Goal: Task Accomplishment & Management: Use online tool/utility

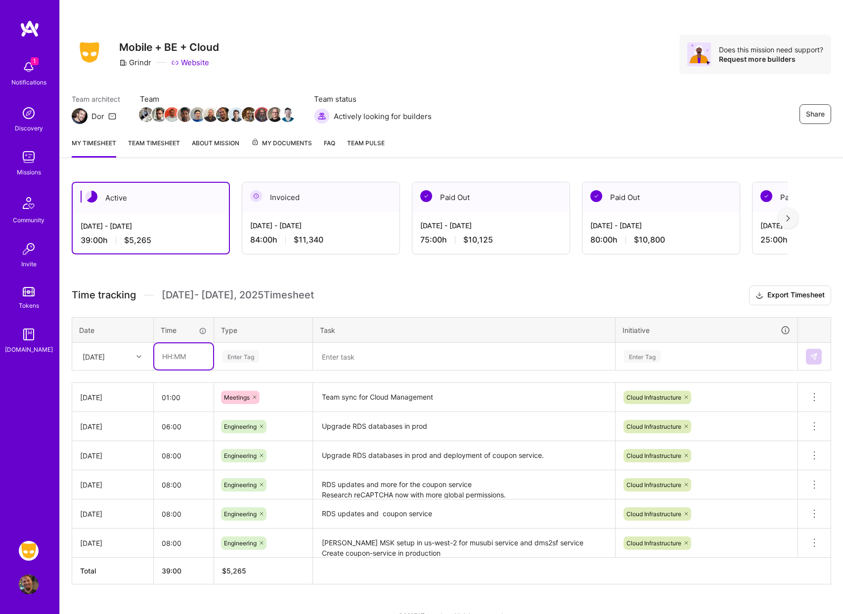
click at [192, 360] on input "text" at bounding box center [183, 357] width 59 height 26
type input "08:00"
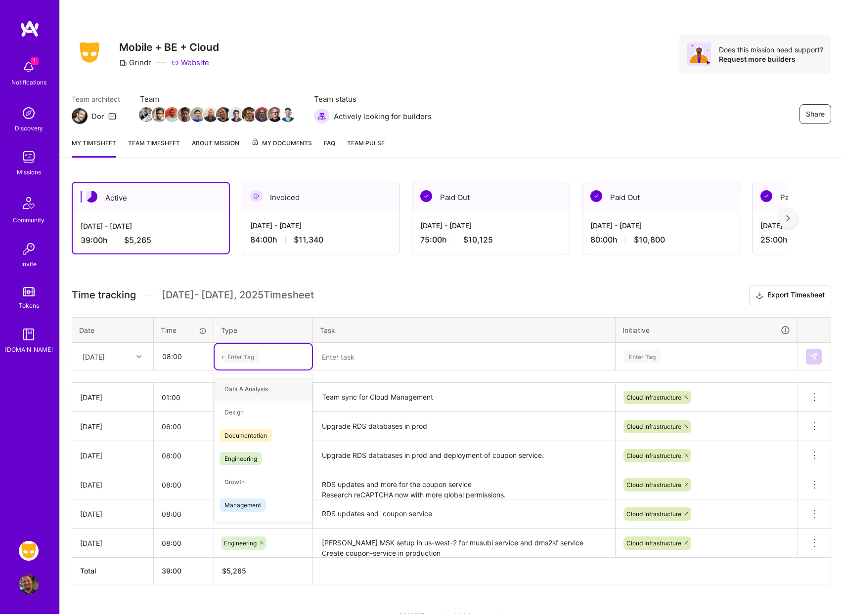
type input "en"
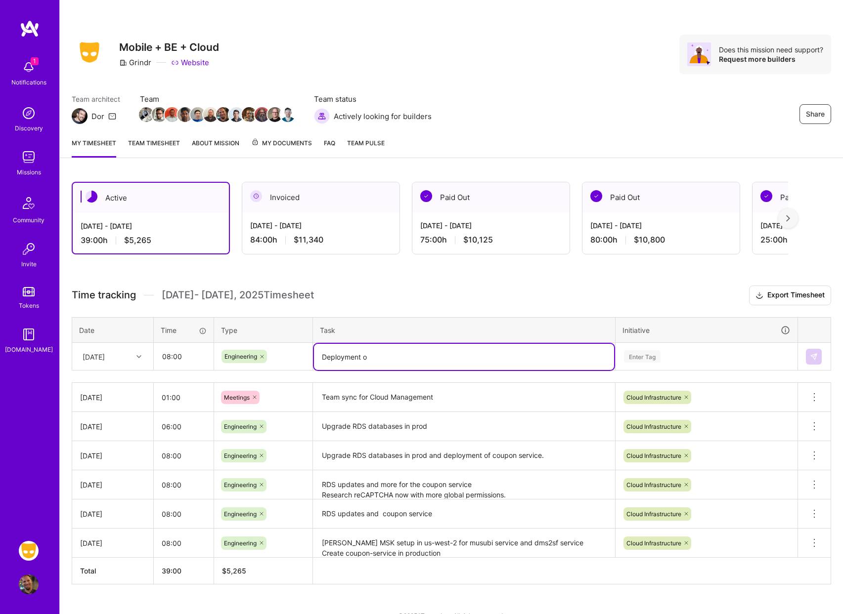
click at [411, 355] on textarea "Deployment o" at bounding box center [464, 357] width 300 height 26
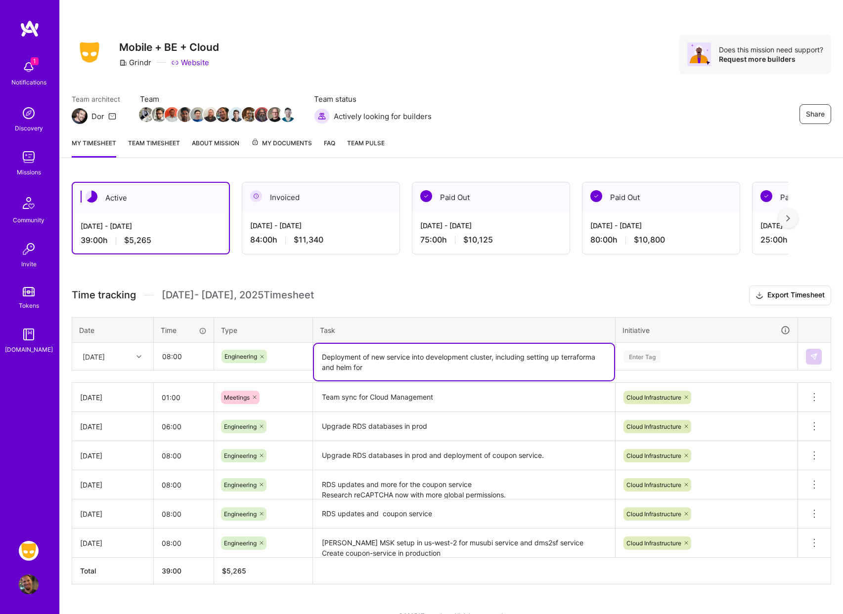
click at [605, 361] on textarea "Deployment of new service into development cluster, including setting up terraf…" at bounding box center [464, 362] width 300 height 37
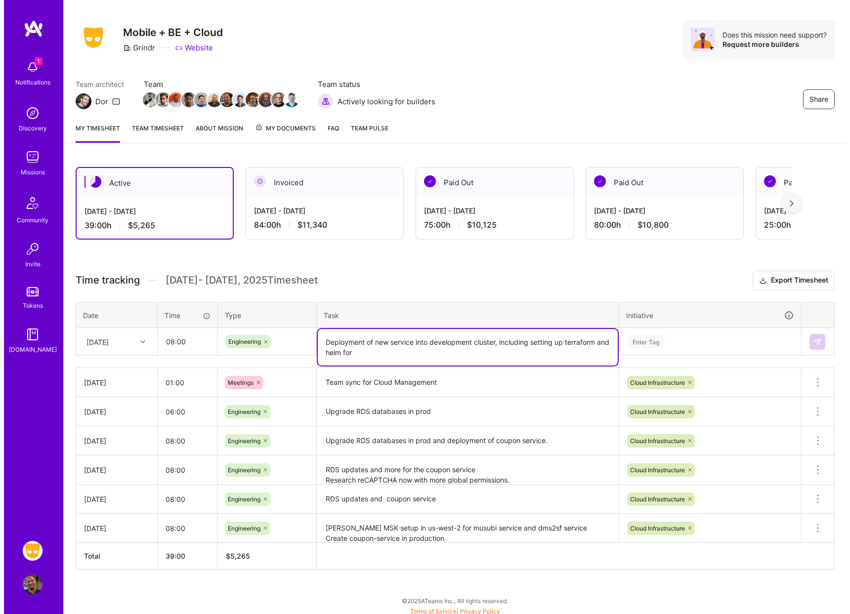
scroll to position [19, 0]
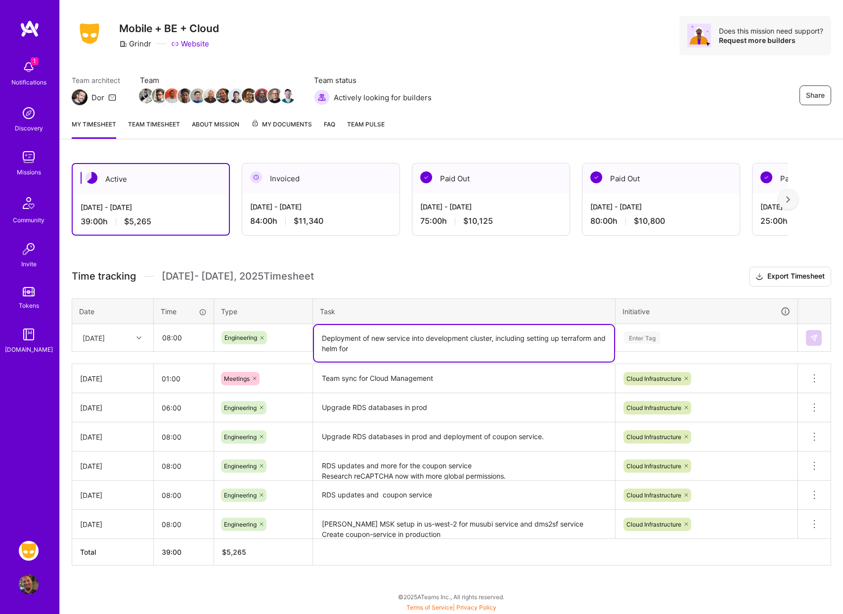
click at [446, 350] on textarea "Deployment of new service into development cluster, including setting up terraf…" at bounding box center [464, 343] width 300 height 37
type textarea "Deployment of new service into development cluster, including setting up terraf…"
click at [689, 341] on div "Enter Tag" at bounding box center [706, 338] width 167 height 12
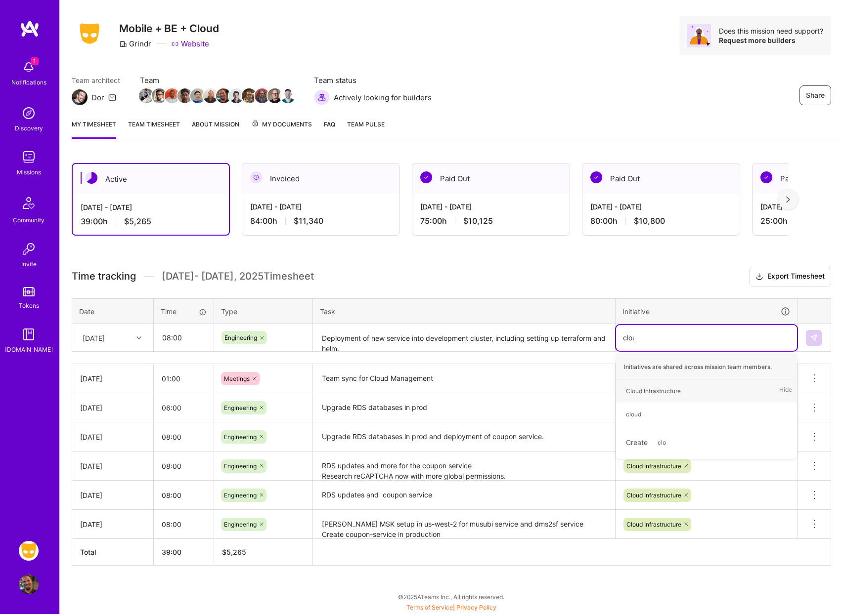
type input "cloud"
click at [670, 388] on div "Cloud Infrastructure" at bounding box center [653, 391] width 55 height 10
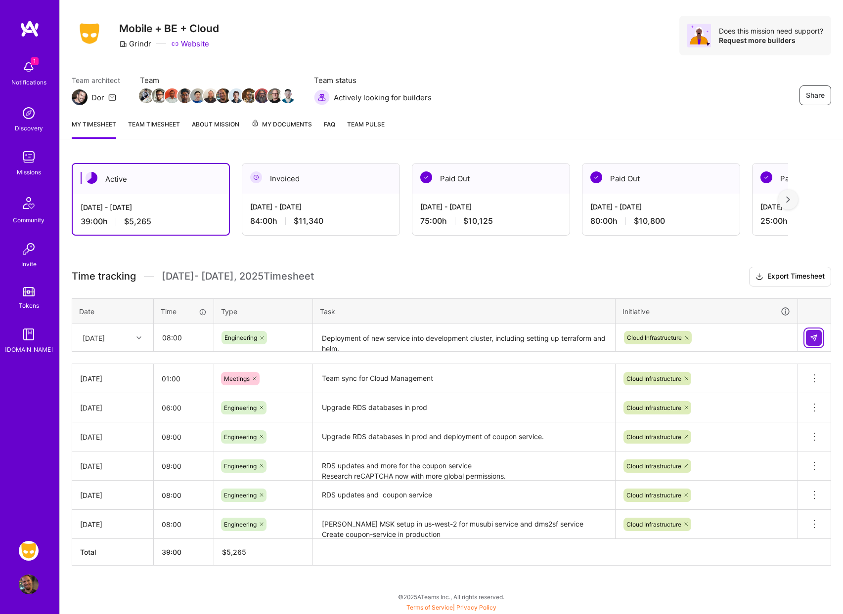
click at [814, 337] on img at bounding box center [814, 338] width 8 height 8
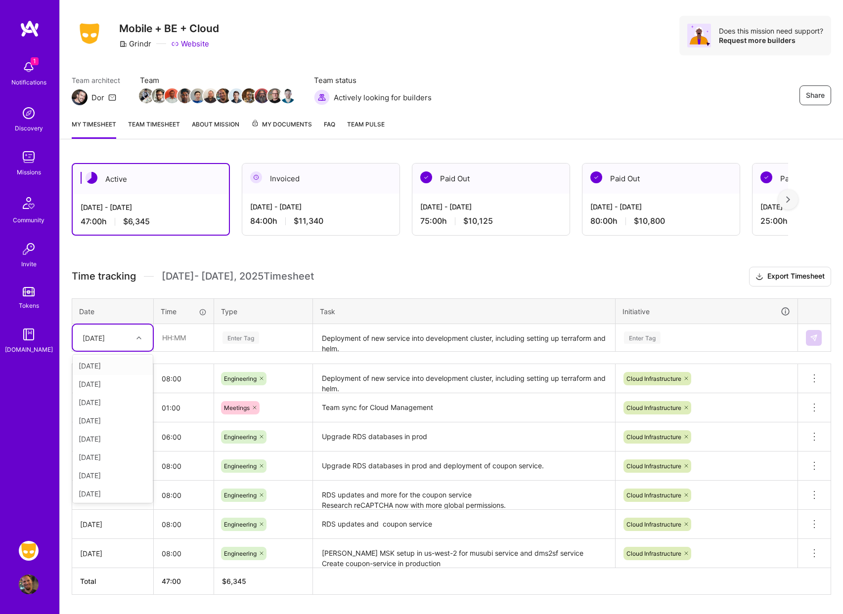
click at [120, 331] on div "[DATE]" at bounding box center [105, 338] width 55 height 16
click at [118, 493] on div "[DATE]" at bounding box center [113, 494] width 80 height 18
click at [195, 339] on input "text" at bounding box center [183, 338] width 59 height 26
type input "07:00"
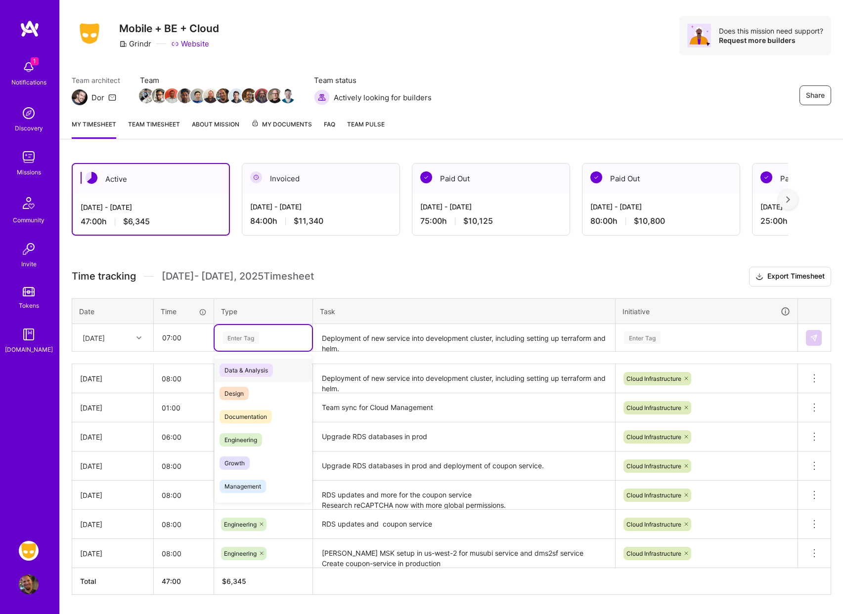
click at [254, 337] on div "Enter Tag" at bounding box center [240, 337] width 37 height 15
click at [258, 435] on span "Engineering" at bounding box center [240, 440] width 43 height 13
click at [448, 335] on textarea "Deployment of new service into development cluster, including setting up terraf…" at bounding box center [464, 338] width 300 height 26
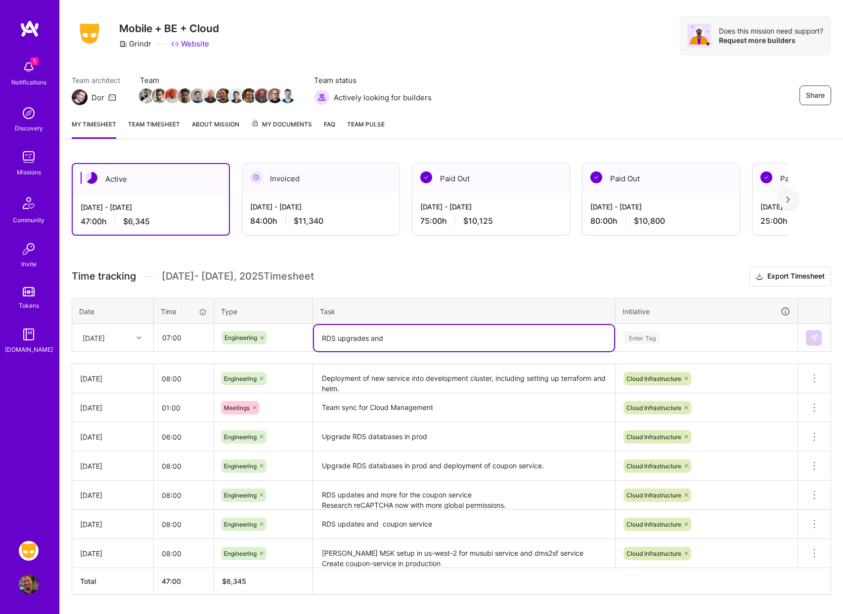
click at [485, 339] on textarea "RDS upgrades and" at bounding box center [464, 338] width 300 height 26
type textarea "RDS upgrades in prod."
click at [687, 338] on div "Enter Tag" at bounding box center [706, 338] width 167 height 12
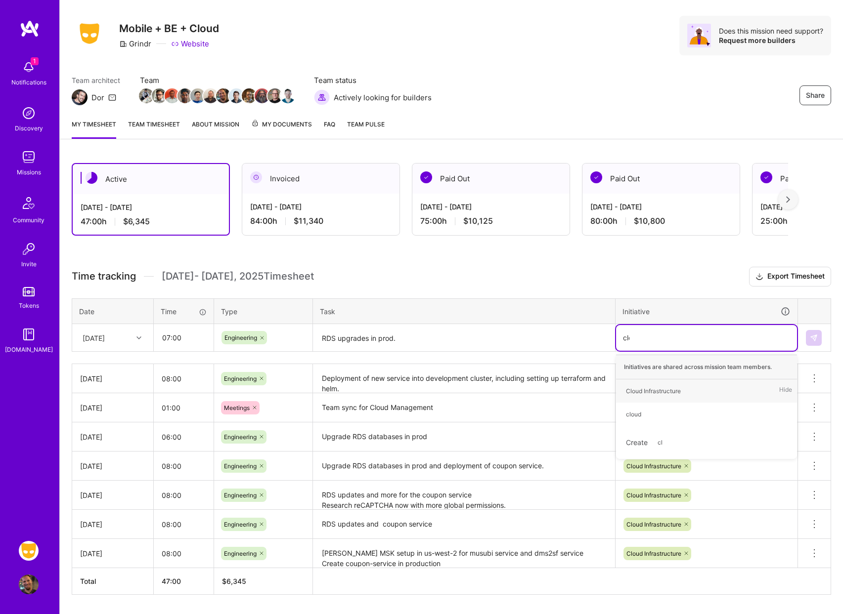
type input "clou"
click at [697, 398] on div "Cloud Infrastructure Hide" at bounding box center [706, 391] width 181 height 23
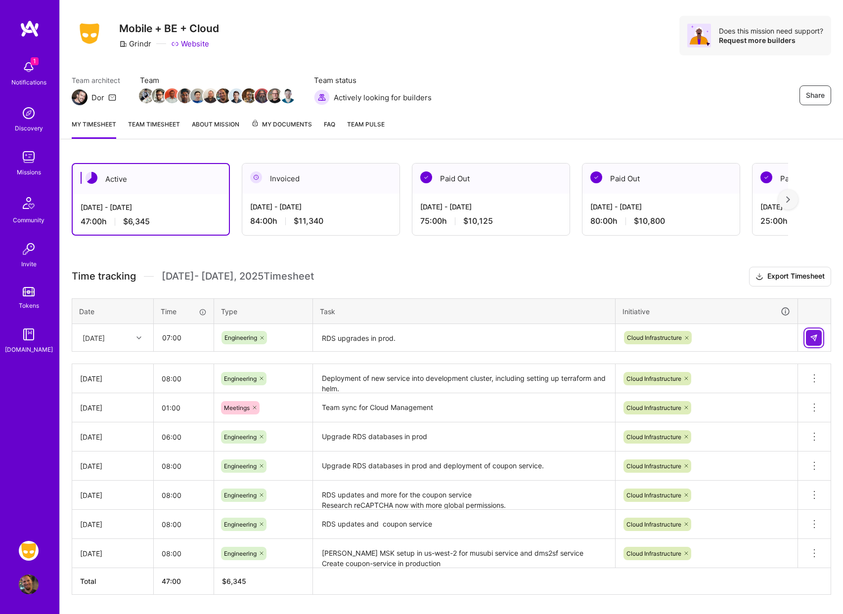
click at [818, 338] on button at bounding box center [814, 338] width 16 height 16
